Goal: Information Seeking & Learning: Learn about a topic

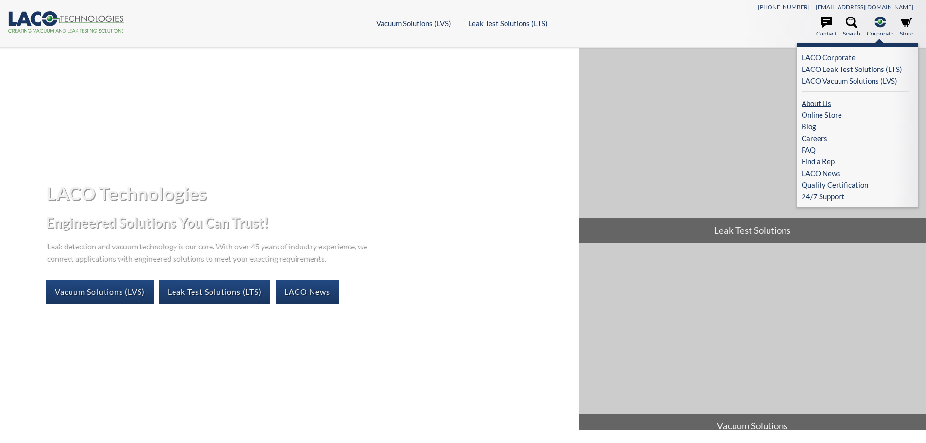
click at [825, 103] on link "About Us" at bounding box center [855, 103] width 107 height 12
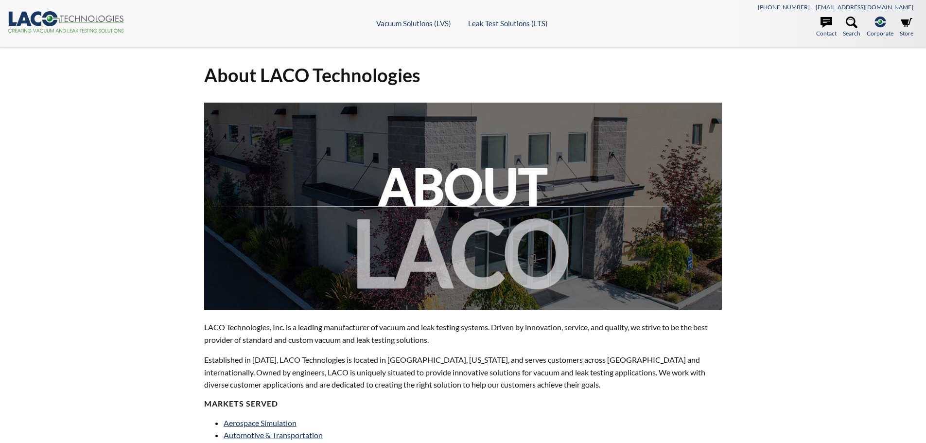
select select "Language Translate Widget"
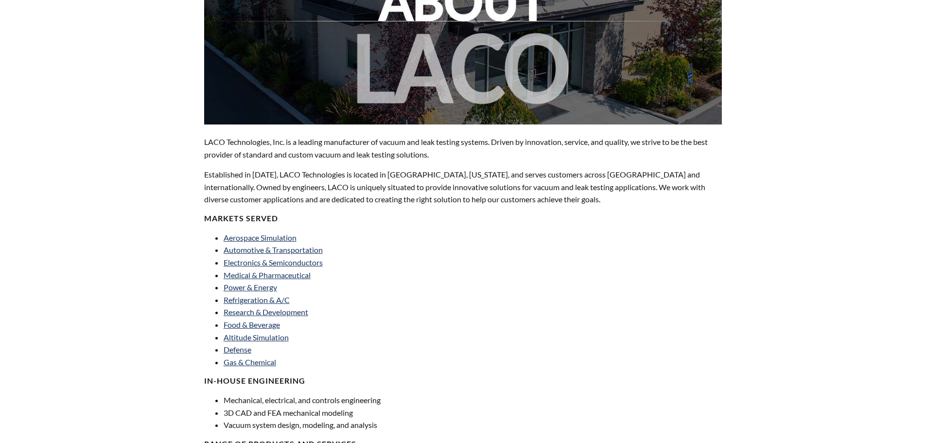
scroll to position [194, 0]
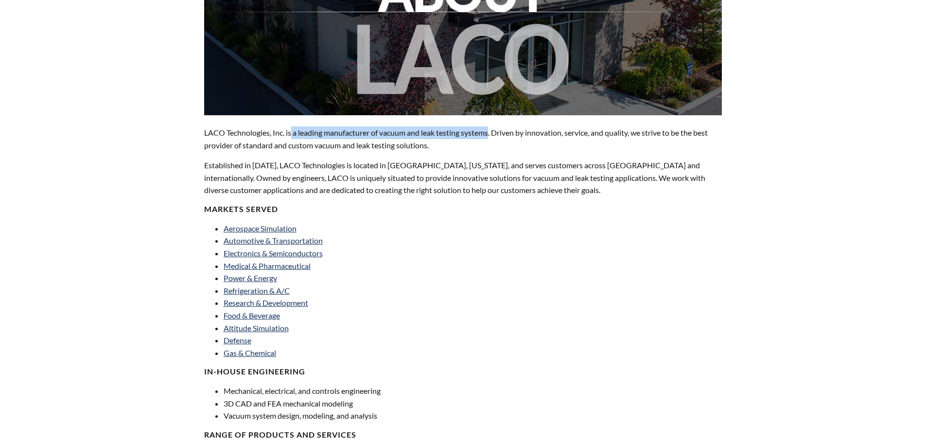
drag, startPoint x: 293, startPoint y: 136, endPoint x: 493, endPoint y: 136, distance: 199.4
click at [493, 136] on p "LACO Technologies, Inc. is a leading manufacturer of vacuum and leak testing sy…" at bounding box center [463, 138] width 518 height 25
copy p "a leading manufacturer of vacuum and leak testing systems"
